Goal: Information Seeking & Learning: Learn about a topic

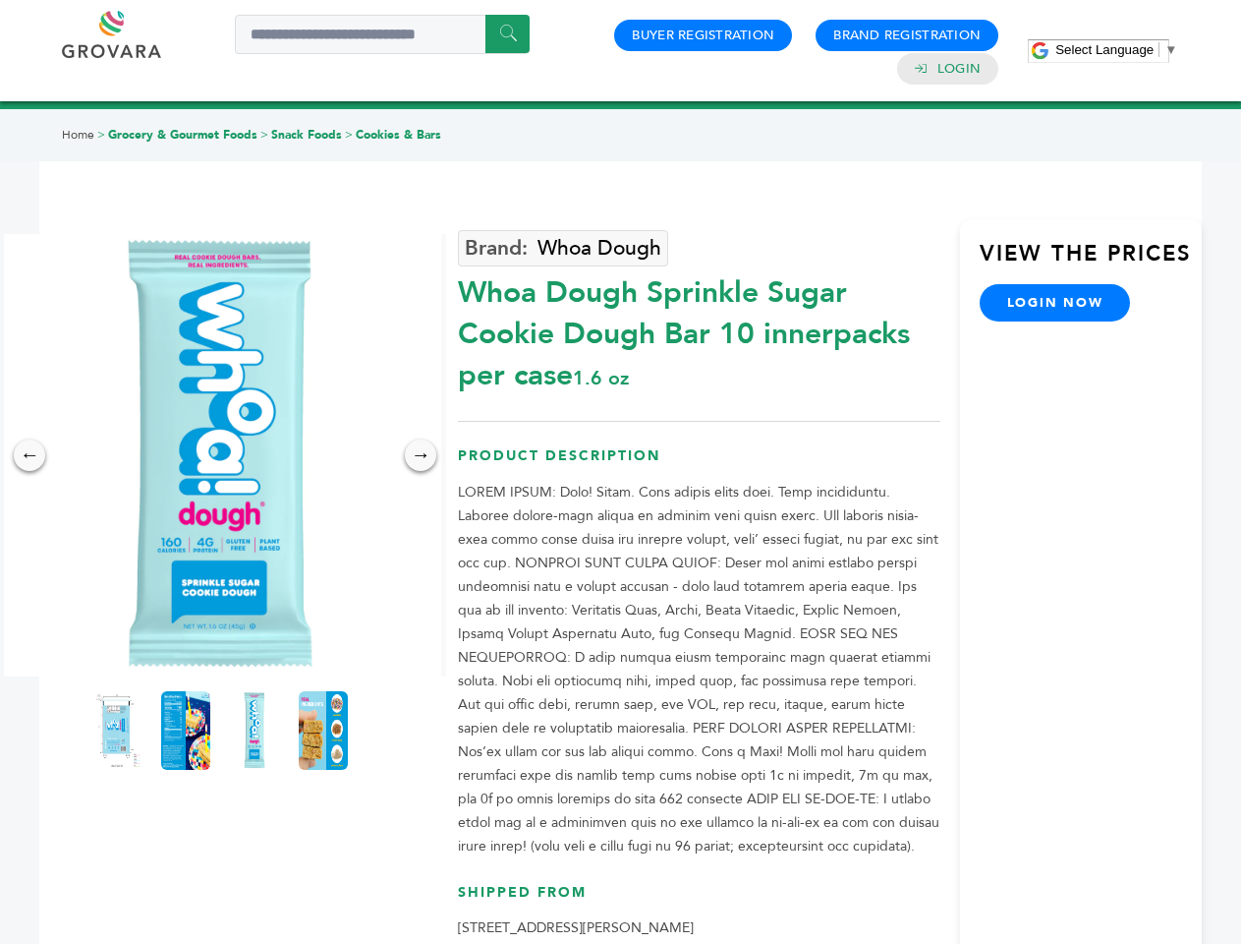
click at [1117, 49] on span "Select Language" at bounding box center [1105, 49] width 98 height 15
click at [220, 455] on img at bounding box center [220, 455] width 442 height 442
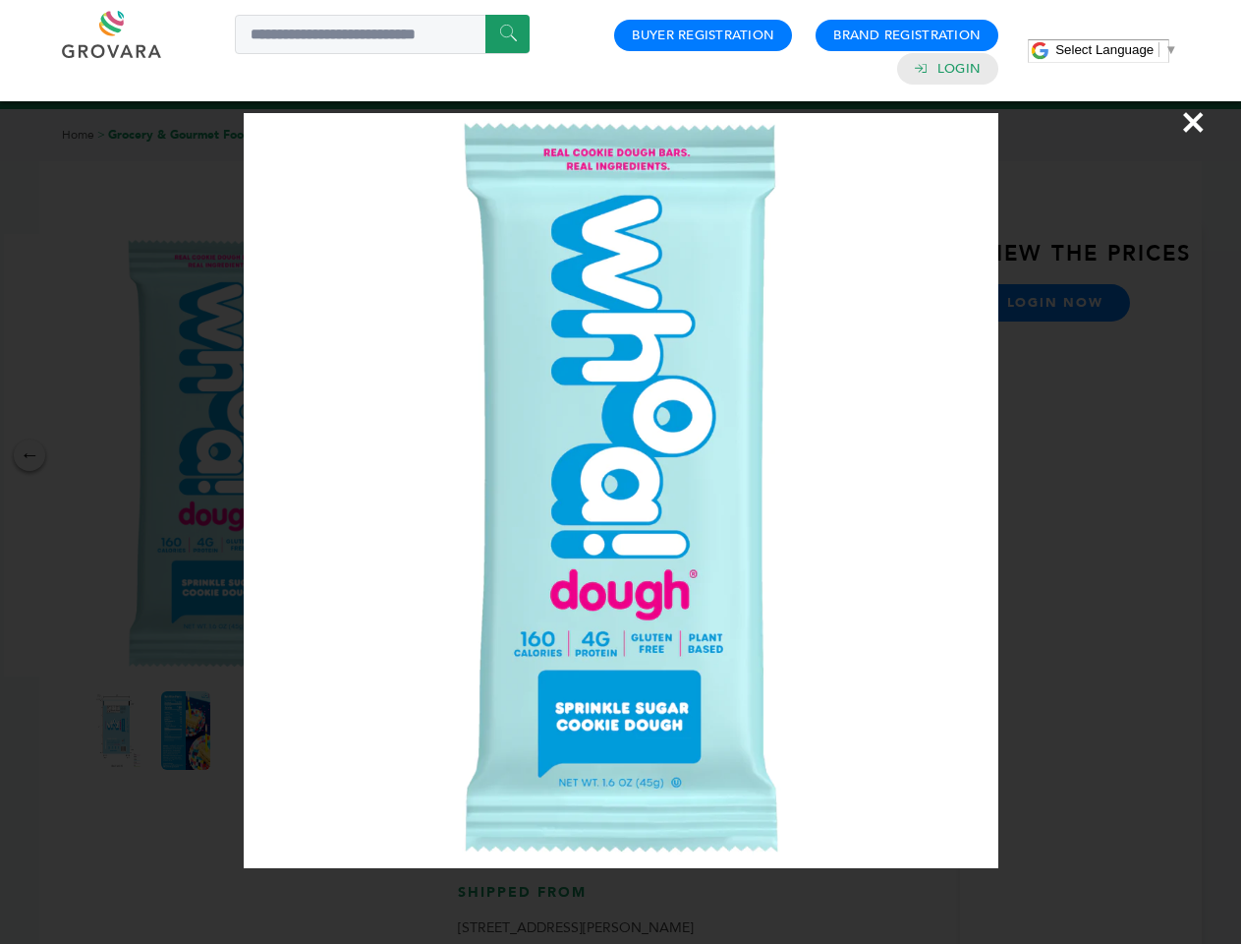
click at [29, 455] on div "×" at bounding box center [620, 472] width 1241 height 944
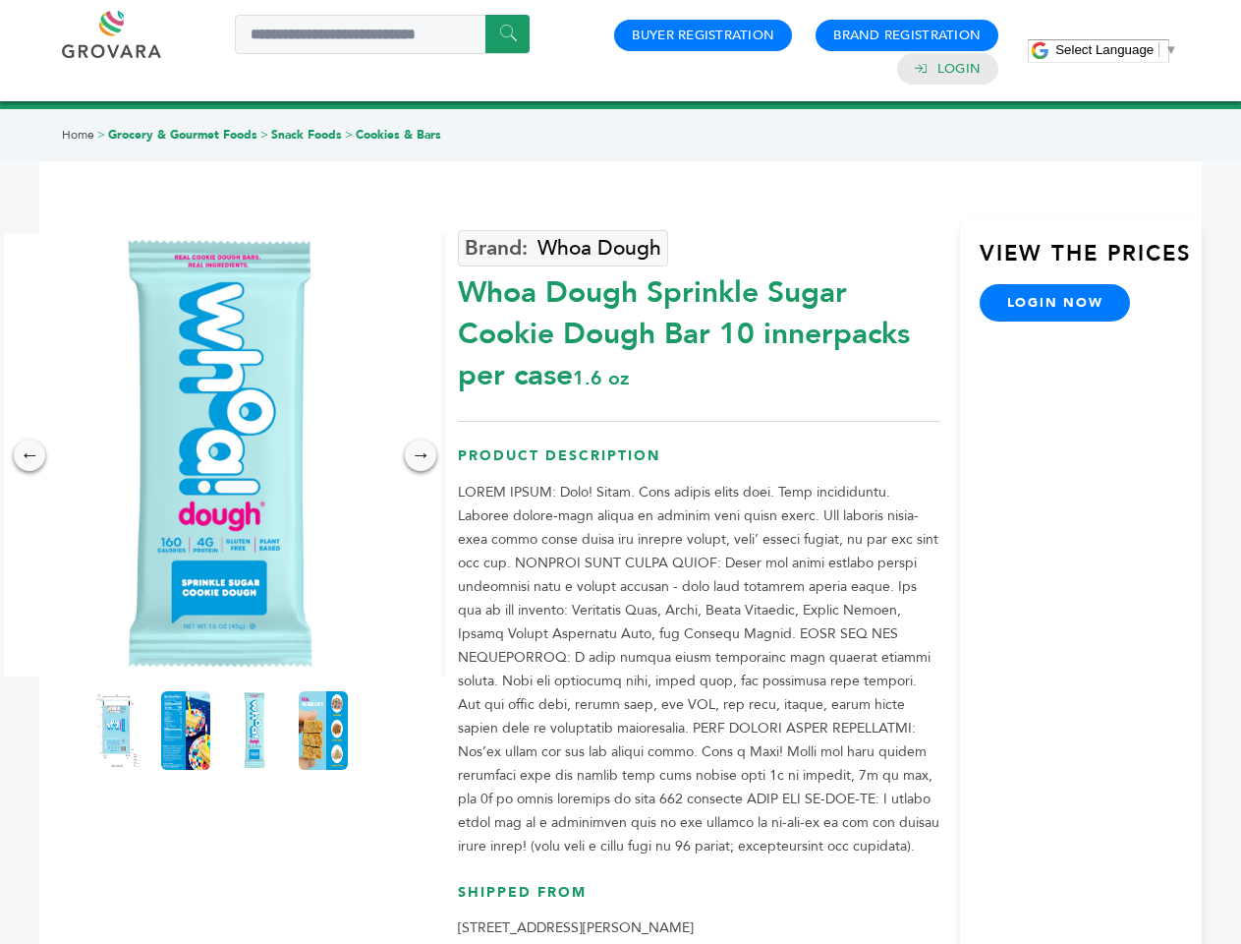
click at [421, 455] on div "→" at bounding box center [420, 454] width 31 height 31
click at [117, 730] on img at bounding box center [116, 730] width 49 height 79
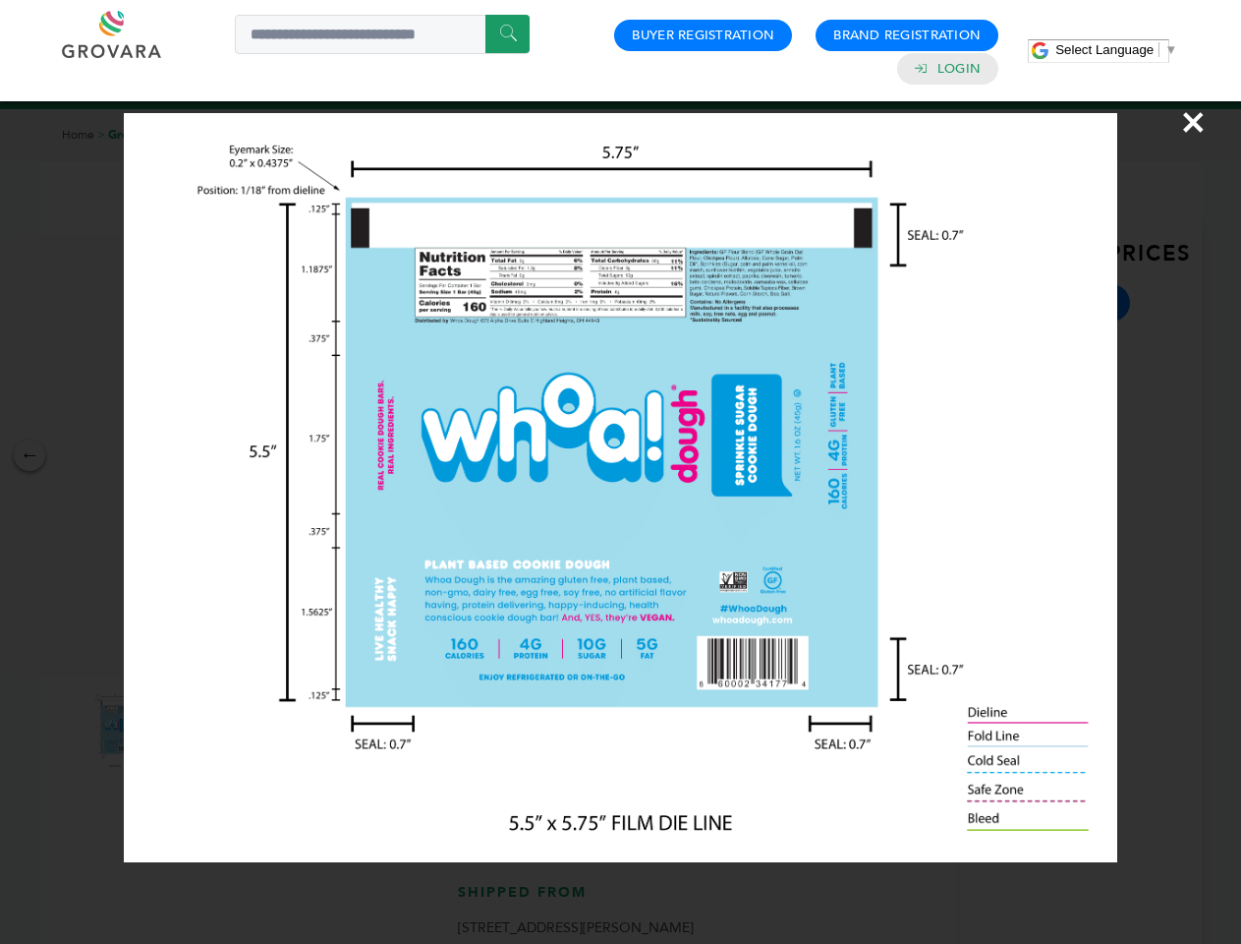
click at [186, 730] on div "×" at bounding box center [620, 472] width 1241 height 944
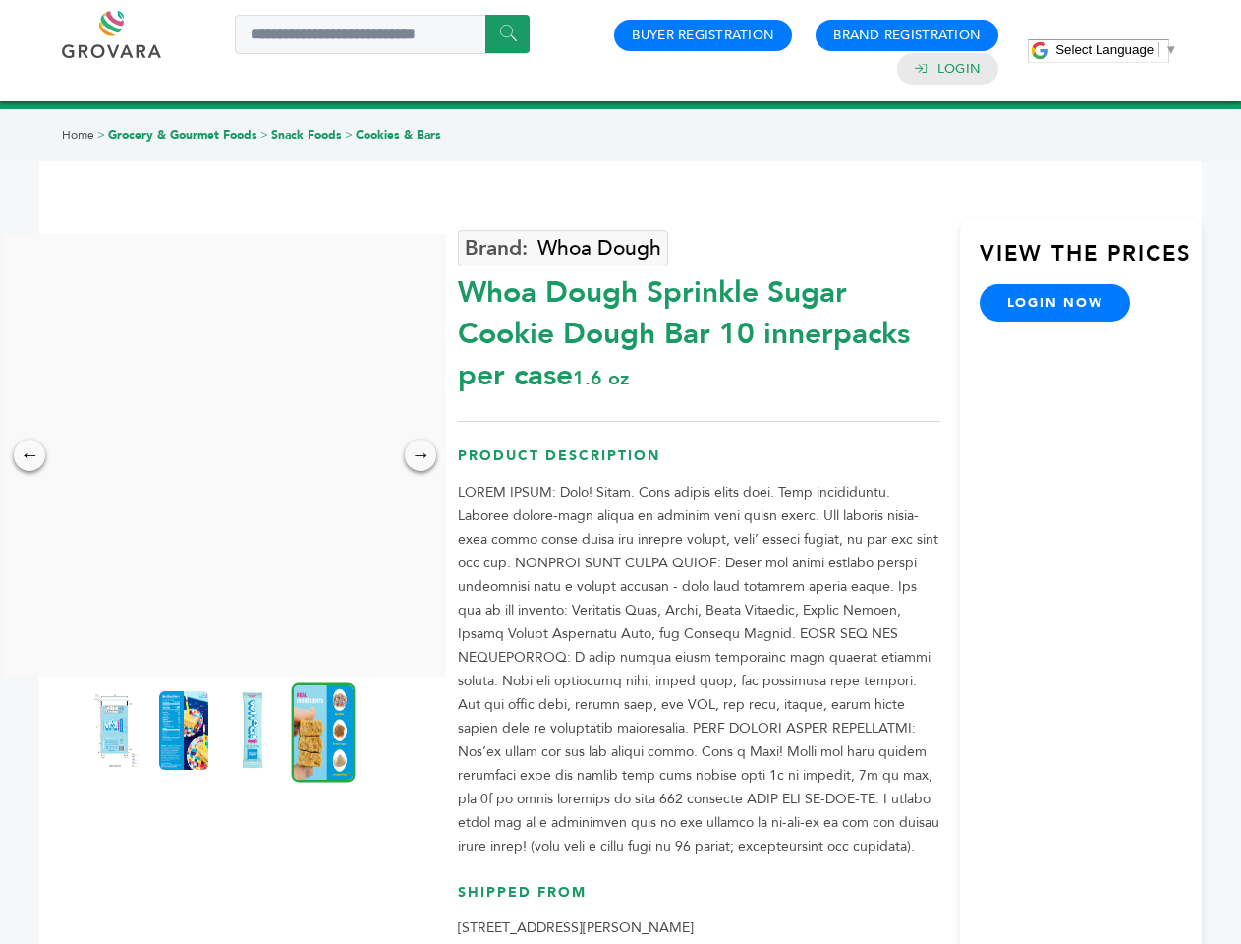
click at [255, 730] on img at bounding box center [252, 730] width 49 height 79
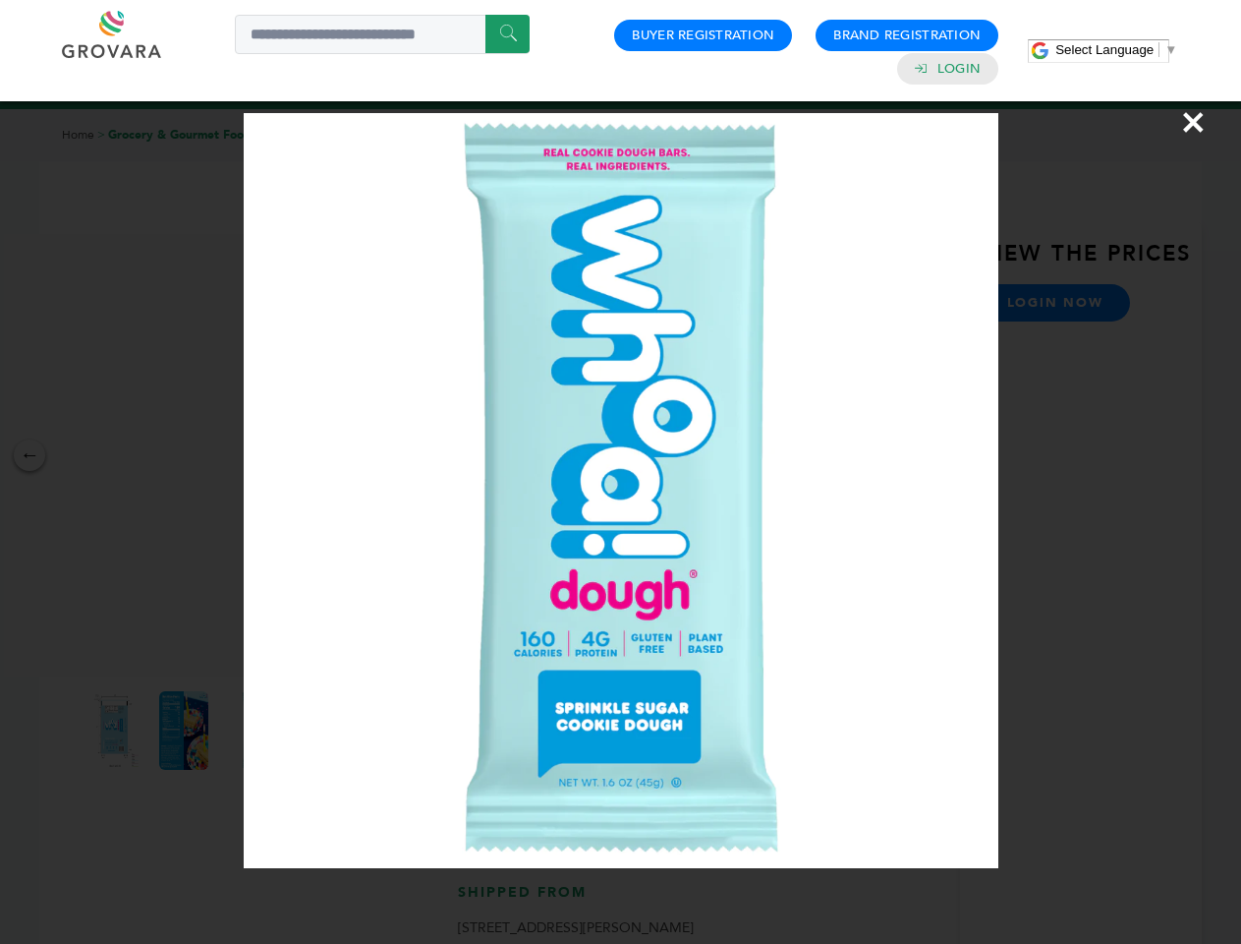
click at [323, 730] on div "×" at bounding box center [620, 472] width 1241 height 944
